Goal: Communication & Community: Answer question/provide support

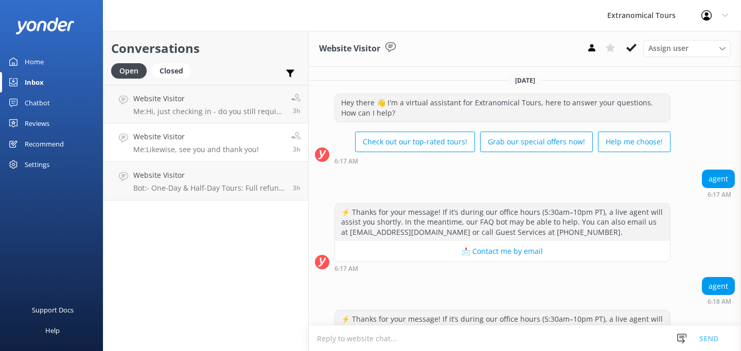
scroll to position [575, 0]
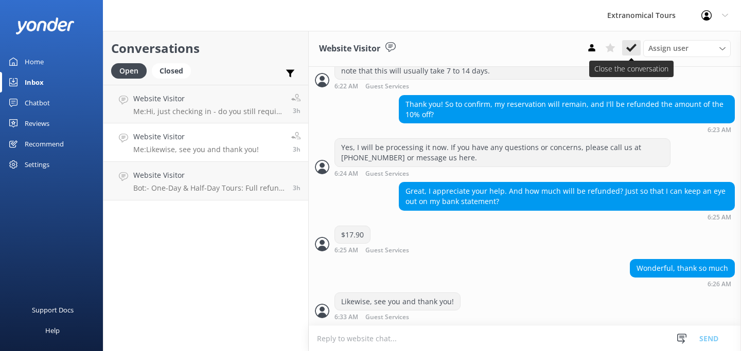
click at [629, 49] on use at bounding box center [631, 48] width 10 height 8
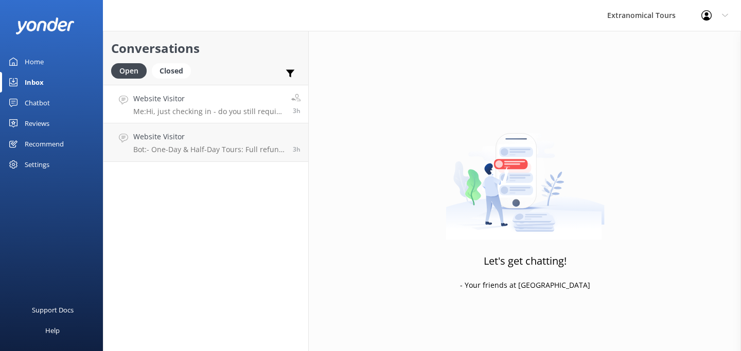
click at [236, 102] on h4 "Website Visitor" at bounding box center [208, 98] width 150 height 11
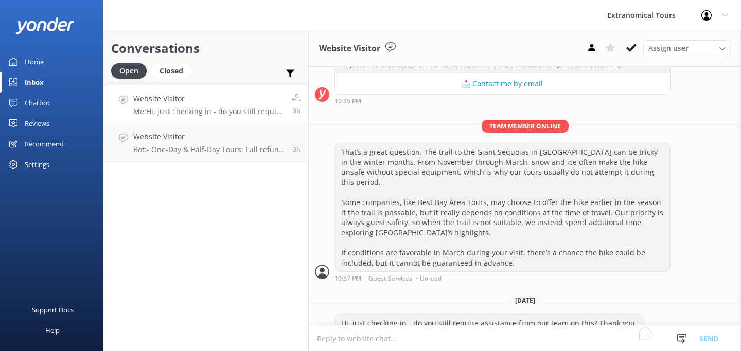
scroll to position [372, 0]
click at [642, 51] on div "Assign user [PERSON_NAME] Guest Services" at bounding box center [656, 48] width 148 height 16
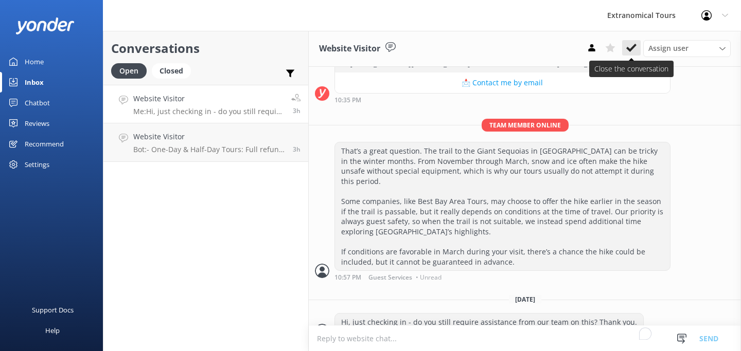
click at [637, 48] on button at bounding box center [631, 47] width 19 height 15
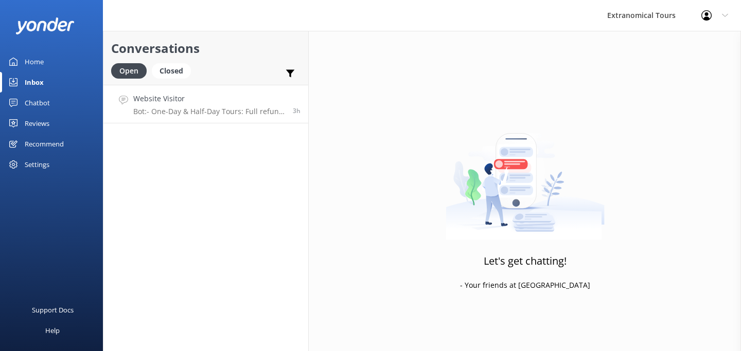
click at [207, 107] on div "Website Visitor Bot: - One-Day & Half-Day Tours: Full refund if canceled more t…" at bounding box center [209, 104] width 152 height 22
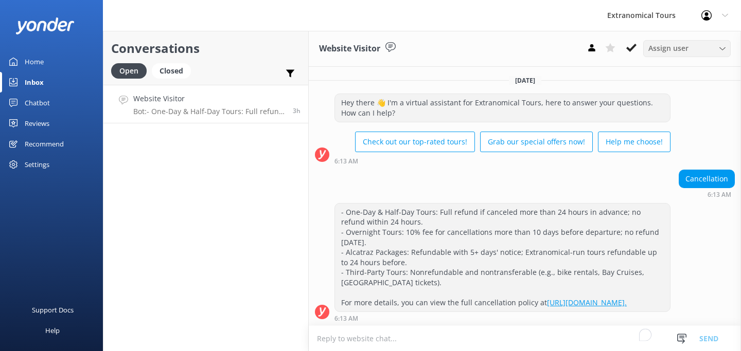
scroll to position [11, 0]
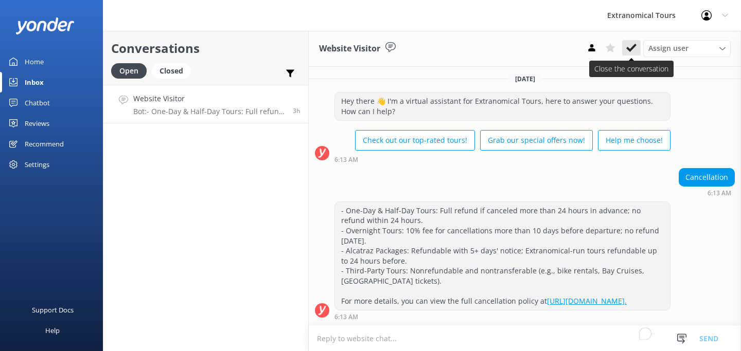
click at [636, 44] on icon at bounding box center [631, 48] width 10 height 10
